Goal: Information Seeking & Learning: Learn about a topic

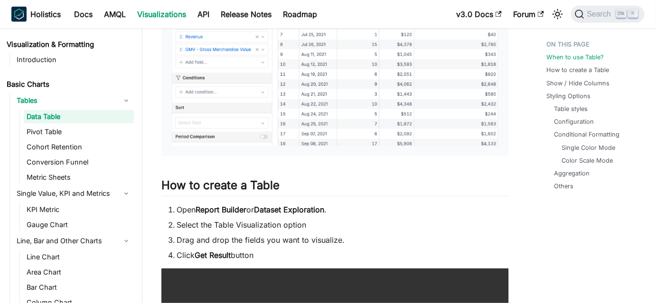
scroll to position [302, 0]
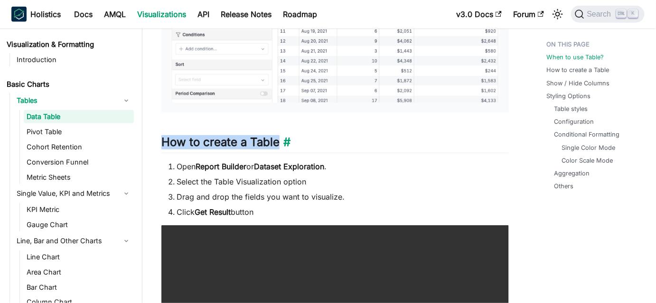
drag, startPoint x: 157, startPoint y: 143, endPoint x: 278, endPoint y: 146, distance: 121.1
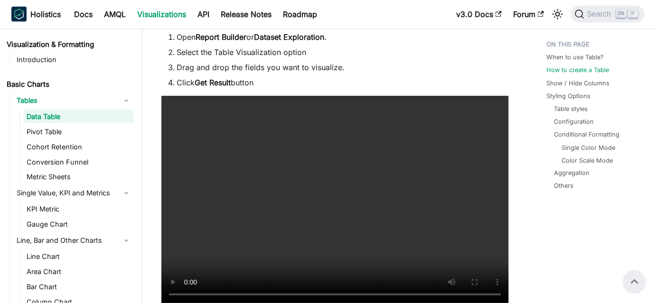
scroll to position [475, 0]
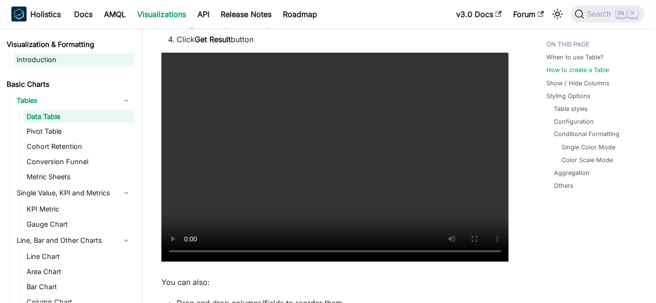
click at [38, 57] on link "Introduction" at bounding box center [74, 59] width 120 height 13
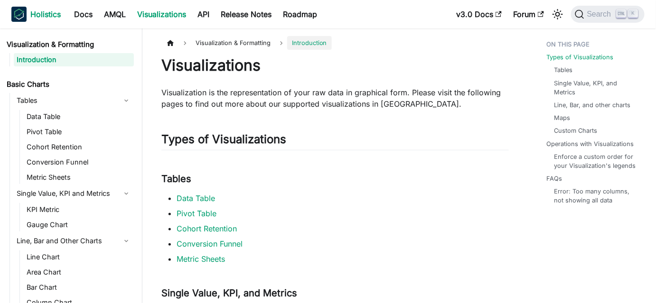
click at [32, 11] on b "Holistics" at bounding box center [45, 14] width 30 height 11
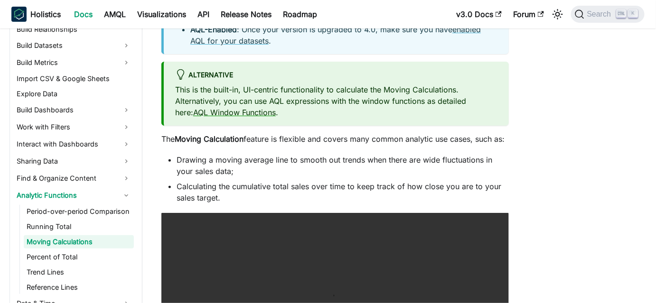
scroll to position [371, 0]
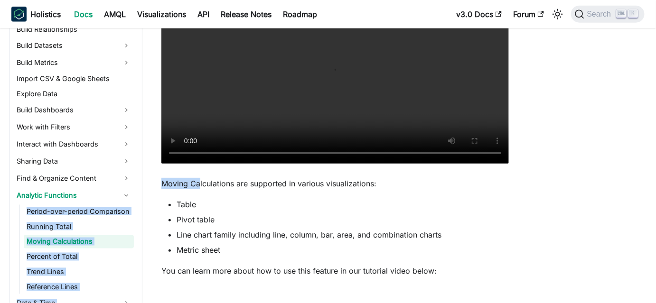
drag, startPoint x: 138, startPoint y: 188, endPoint x: 209, endPoint y: 189, distance: 71.7
click at [202, 189] on div "Welcome to Holistics Introduction Our Philosophy How Holistics Works Walkthroug…" at bounding box center [328, 127] width 656 height 938
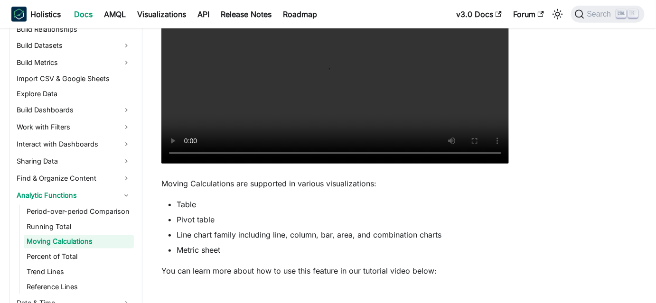
click at [209, 189] on p "Moving Calculations are supported in various visualizations:" at bounding box center [334, 183] width 347 height 11
drag, startPoint x: 162, startPoint y: 199, endPoint x: 232, endPoint y: 191, distance: 70.2
click at [232, 189] on p "Moving Calculations are supported in various visualizations:" at bounding box center [334, 183] width 347 height 11
copy p "Moving Calculations"
